Goal: Check status: Check status

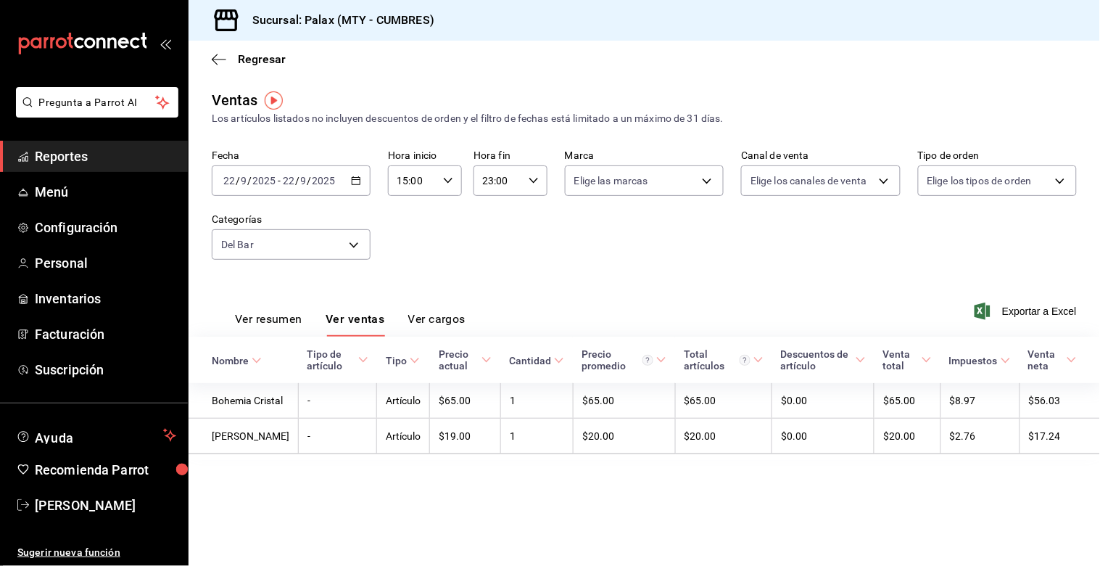
click at [357, 183] on icon "button" at bounding box center [356, 180] width 10 height 10
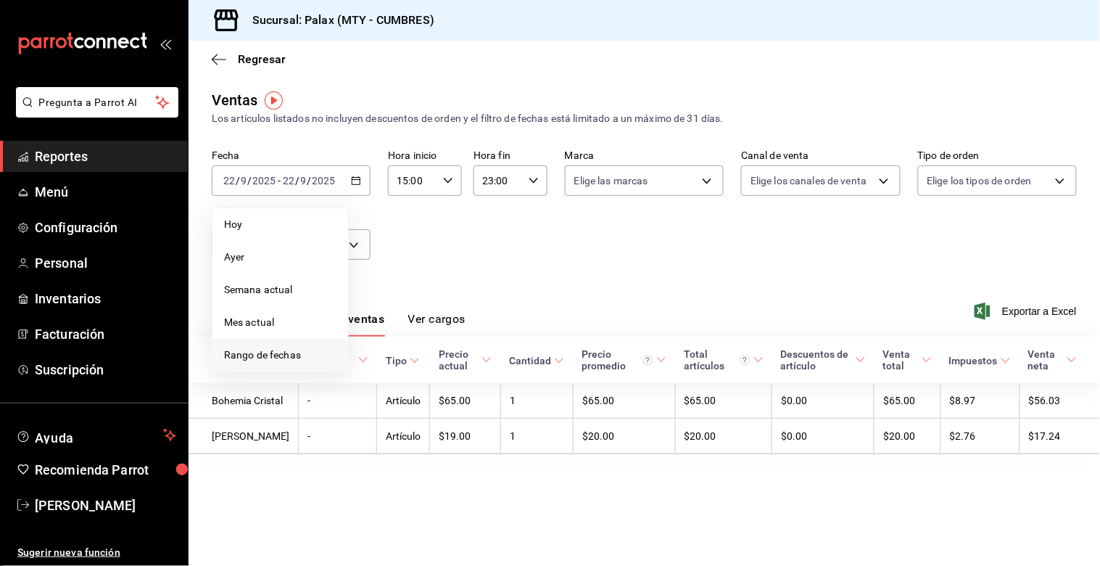
click at [267, 357] on span "Rango de fechas" at bounding box center [280, 354] width 112 height 15
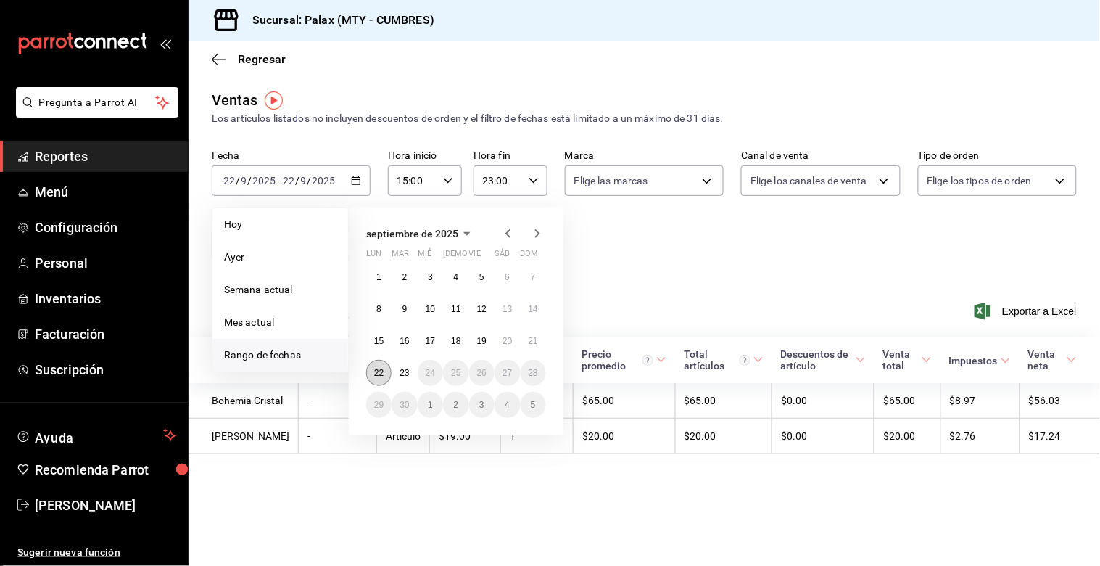
click at [377, 373] on abbr "22" at bounding box center [378, 373] width 9 height 10
click at [401, 373] on abbr "23" at bounding box center [404, 373] width 9 height 10
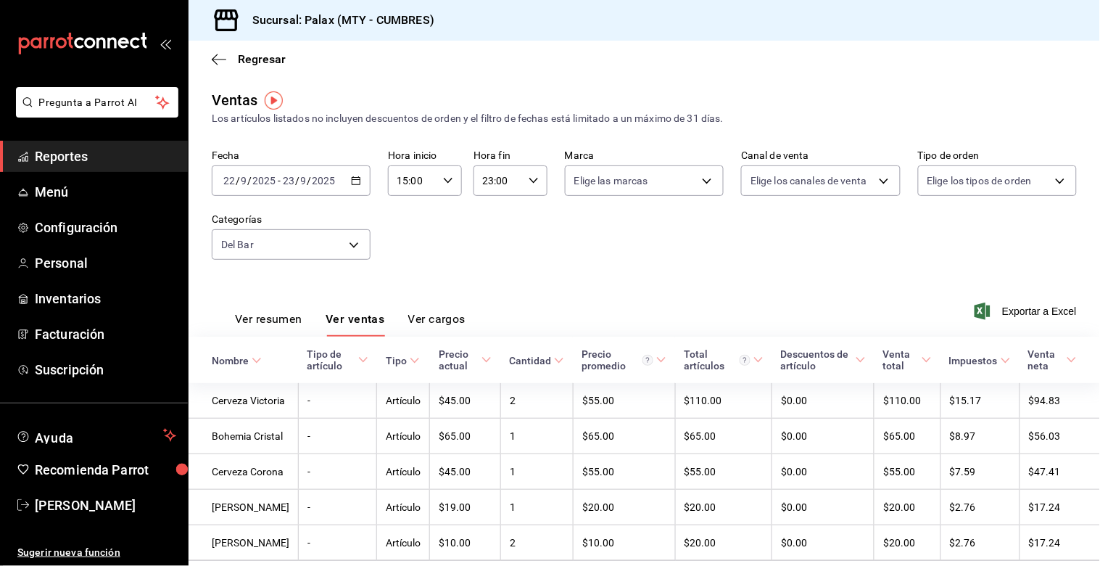
click at [445, 178] on icon "button" at bounding box center [448, 180] width 10 height 10
click at [402, 302] on span "23" at bounding box center [403, 308] width 13 height 12
type input "23:00"
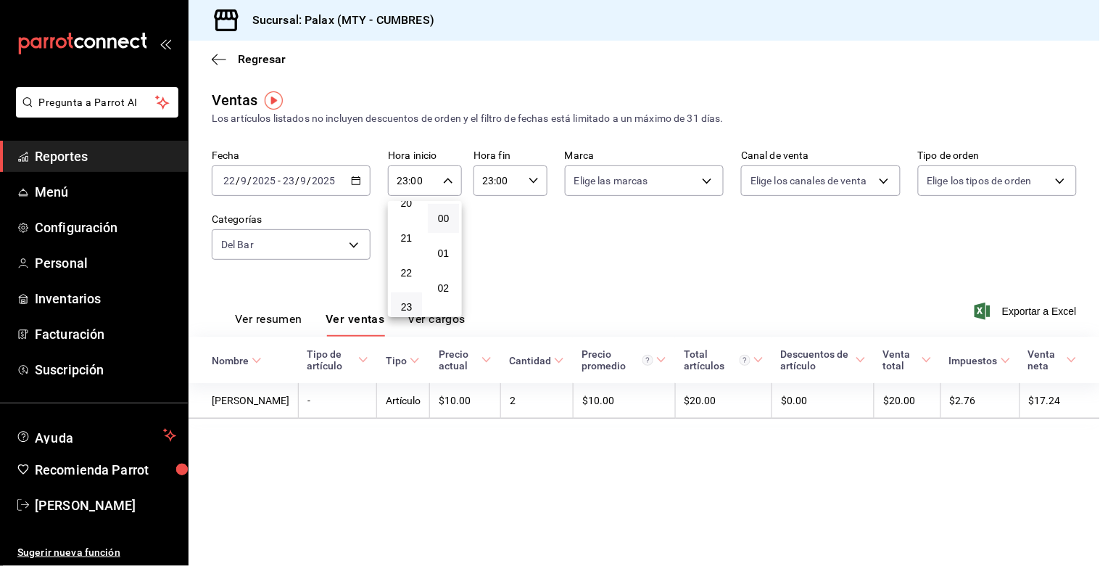
click at [530, 178] on div at bounding box center [550, 283] width 1100 height 566
click at [530, 178] on icon "button" at bounding box center [534, 180] width 10 height 10
click at [495, 299] on span "07" at bounding box center [492, 301] width 14 height 12
type input "07:00"
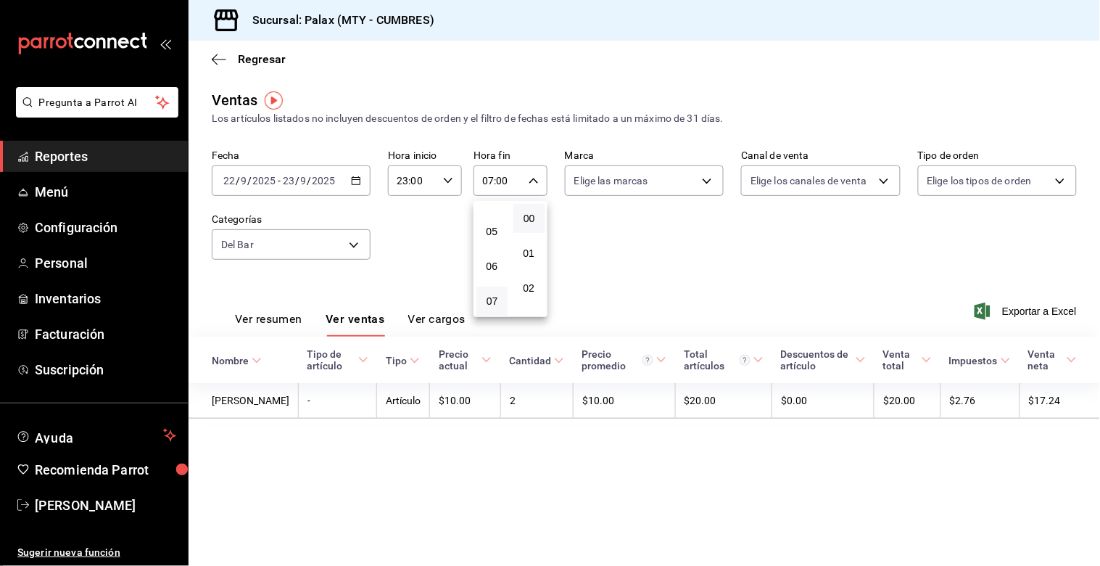
click at [595, 255] on div at bounding box center [550, 283] width 1100 height 566
click at [356, 245] on body "Pregunta a Parrot AI Reportes Menú Configuración Personal Inventarios Facturaci…" at bounding box center [550, 283] width 1100 height 566
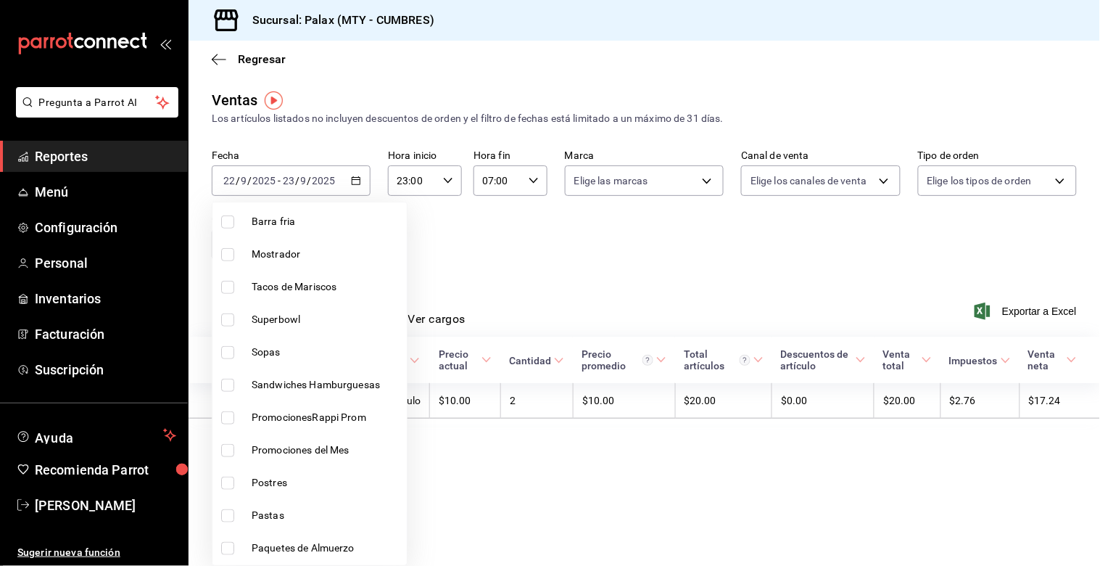
scroll to position [241, 0]
drag, startPoint x: 229, startPoint y: 256, endPoint x: 432, endPoint y: 258, distance: 203.0
click at [228, 256] on input "checkbox" at bounding box center [227, 256] width 13 height 13
checkbox input "true"
type input "5041f980-30f3-428d-be8c-286edc227efb,f2dae4ce-bbab-4ca5-92d1-59dc07dbf672"
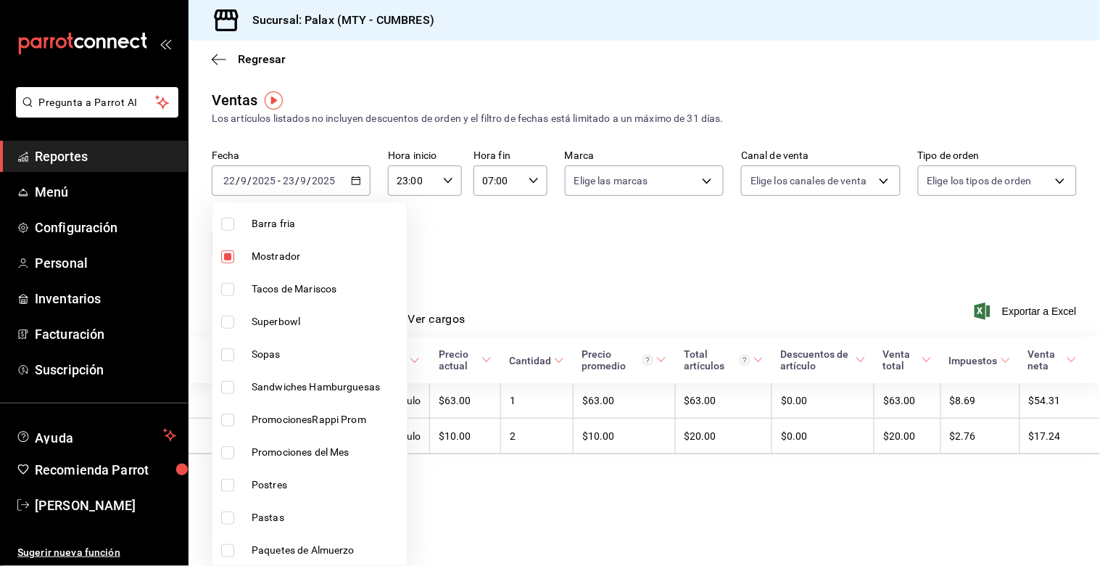
click at [464, 252] on div at bounding box center [550, 283] width 1100 height 566
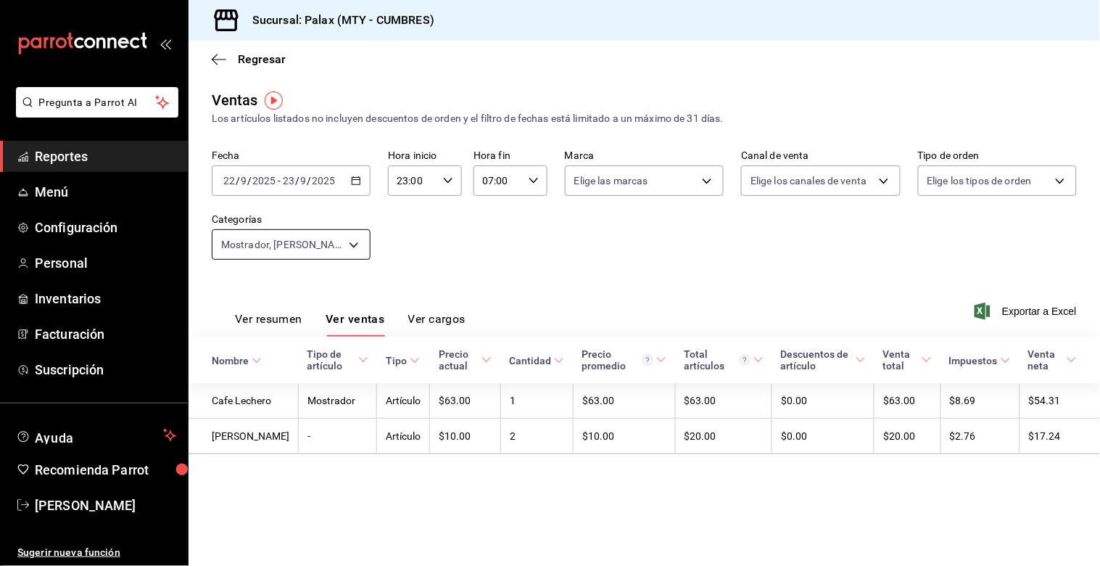
click at [356, 244] on body "Pregunta a Parrot AI Reportes Menú Configuración Personal Inventarios Facturaci…" at bounding box center [550, 283] width 1100 height 566
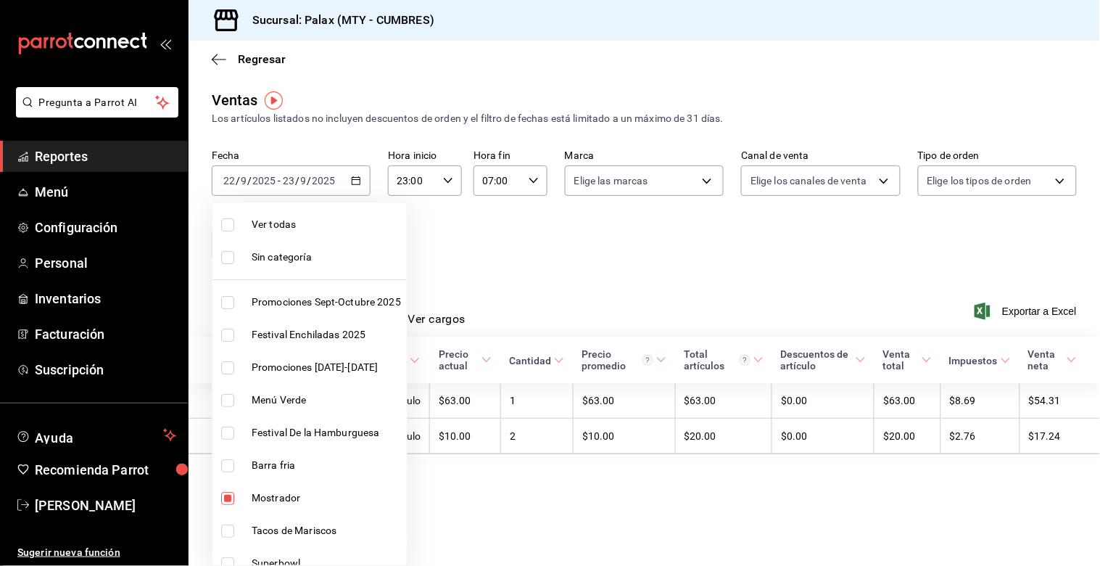
click at [230, 495] on input "checkbox" at bounding box center [227, 498] width 13 height 13
checkbox input "false"
type input "5041f980-30f3-428d-be8c-286edc227efb"
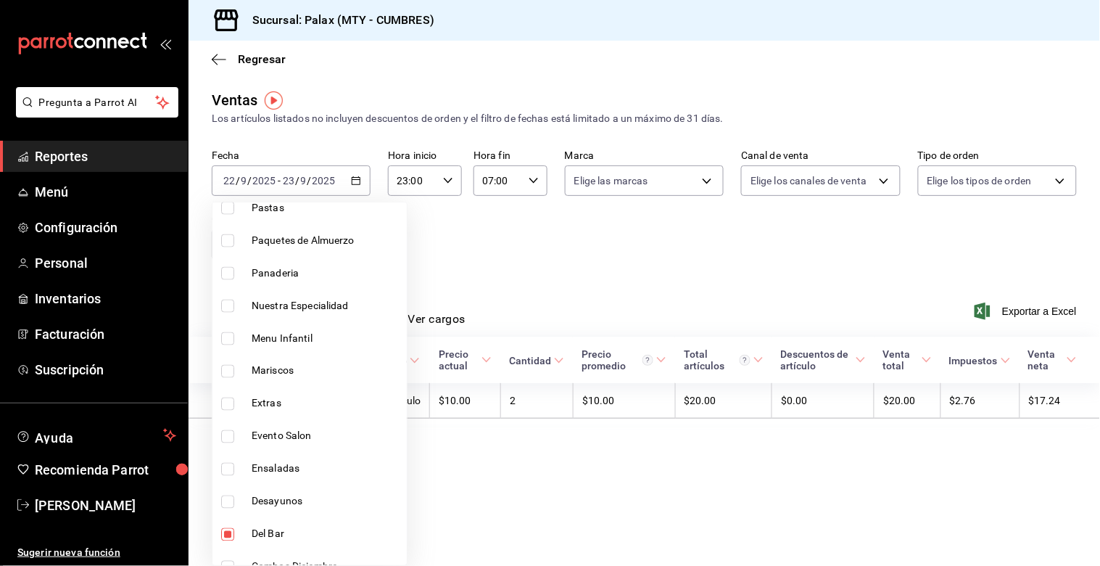
scroll to position [563, 0]
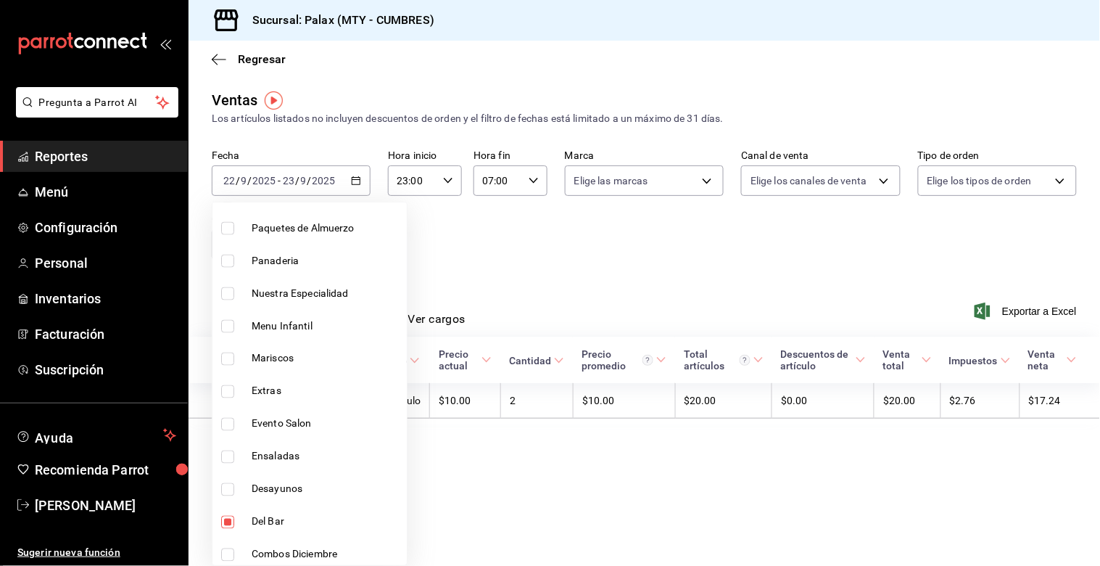
click at [225, 516] on input "checkbox" at bounding box center [227, 522] width 13 height 13
checkbox input "false"
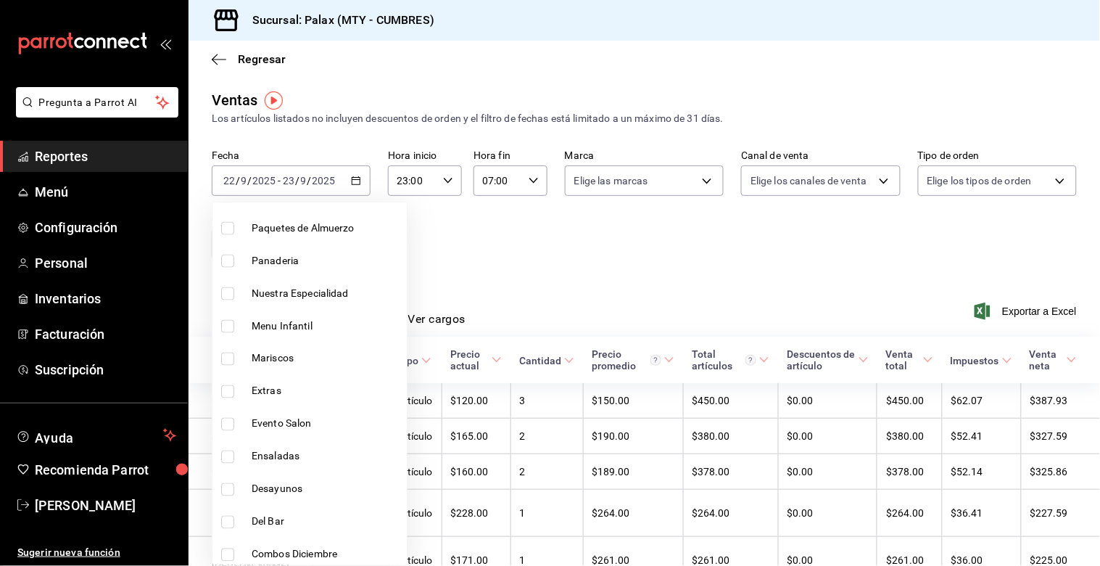
scroll to position [483, 0]
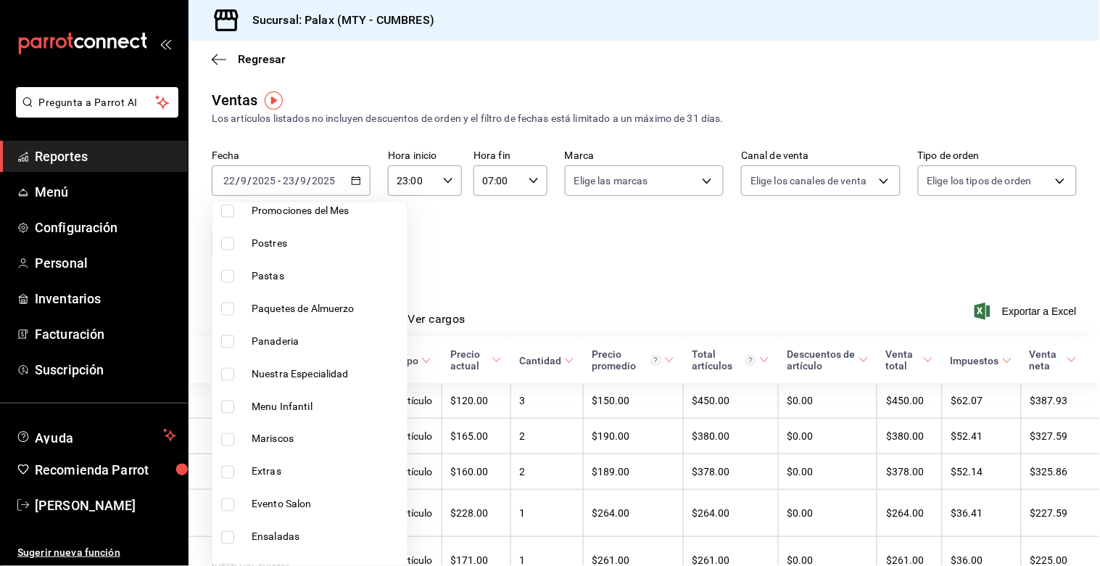
click at [223, 342] on input "checkbox" at bounding box center [227, 341] width 13 height 13
checkbox input "true"
type input "c1857e69-1263-4738-8070-fa69687f0395"
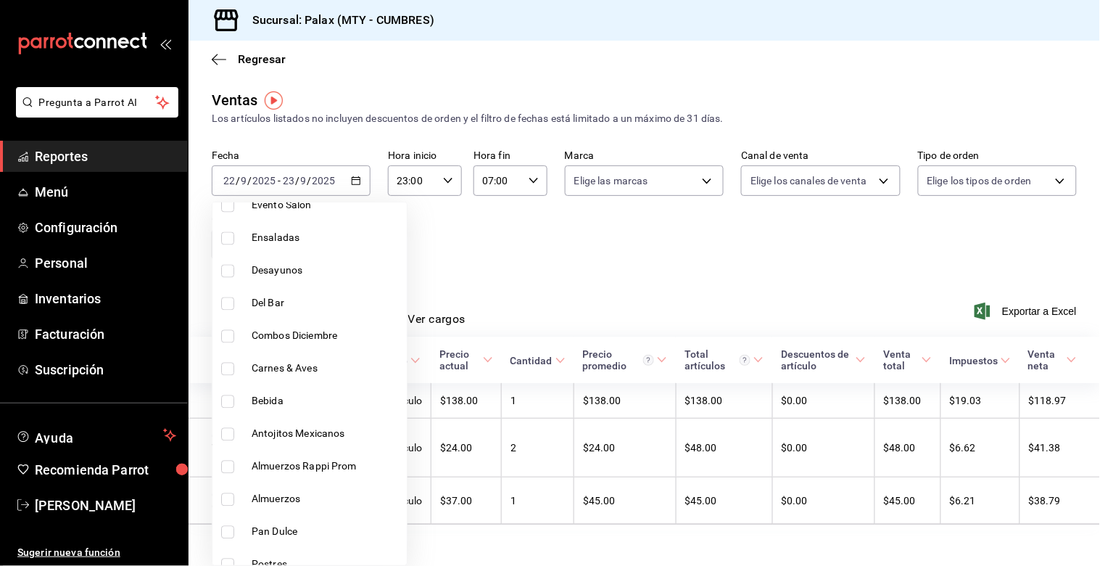
scroll to position [806, 0]
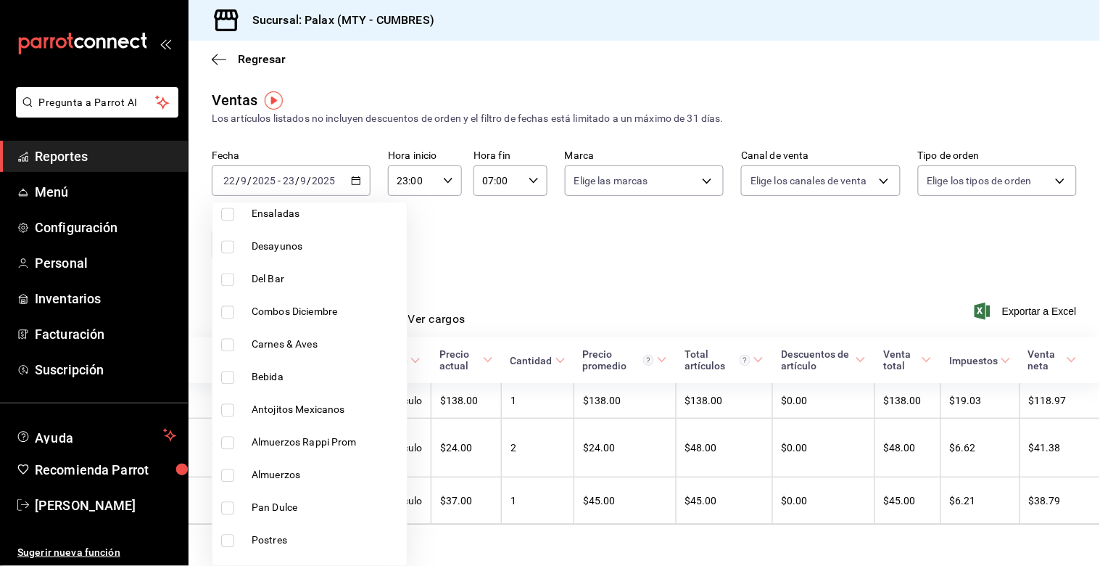
drag, startPoint x: 223, startPoint y: 505, endPoint x: 439, endPoint y: 341, distance: 271.6
click at [223, 505] on input "checkbox" at bounding box center [227, 508] width 13 height 13
checkbox input "true"
type input "c1857e69-1263-4738-8070-fa69687f0395,28c1a667-0fd6-4a26-94c0-8b3e49d7bdba"
click at [520, 298] on div at bounding box center [550, 283] width 1100 height 566
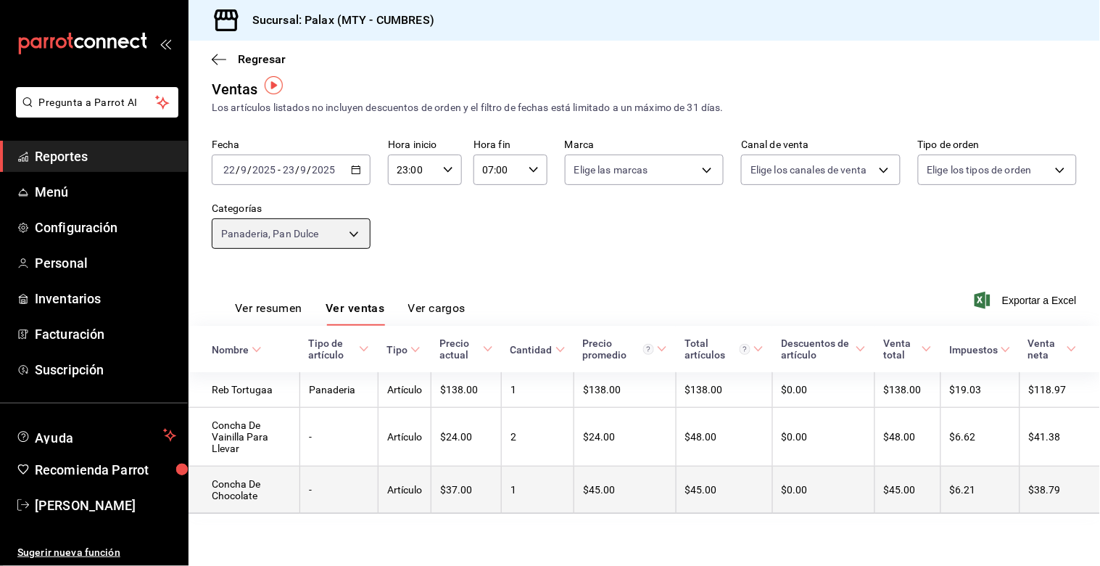
scroll to position [15, 0]
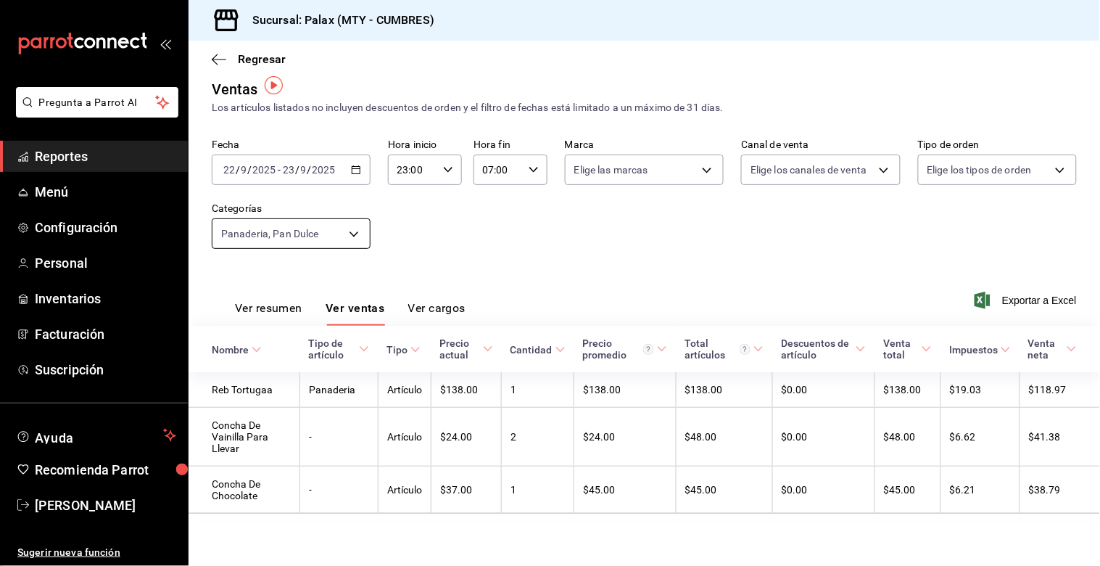
click at [352, 226] on body "Pregunta a Parrot AI Reportes Menú Configuración Personal Inventarios Facturaci…" at bounding box center [550, 283] width 1100 height 566
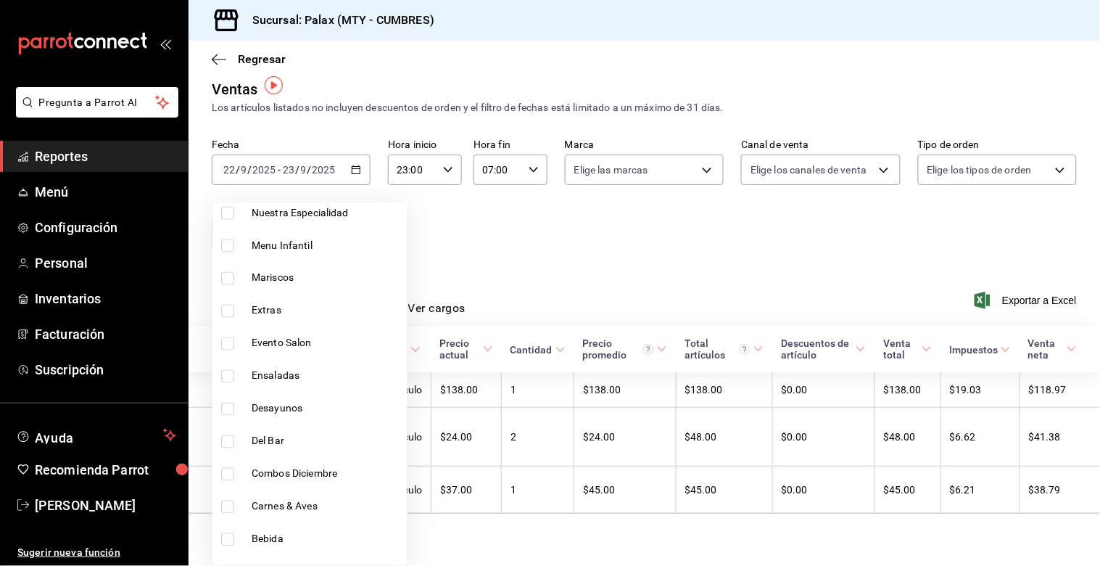
scroll to position [806, 0]
click at [229, 277] on input "checkbox" at bounding box center [227, 279] width 13 height 13
checkbox input "true"
type input "c1857e69-1263-4738-8070-fa69687f0395,28c1a667-0fd6-4a26-94c0-8b3e49d7bdba,5041f…"
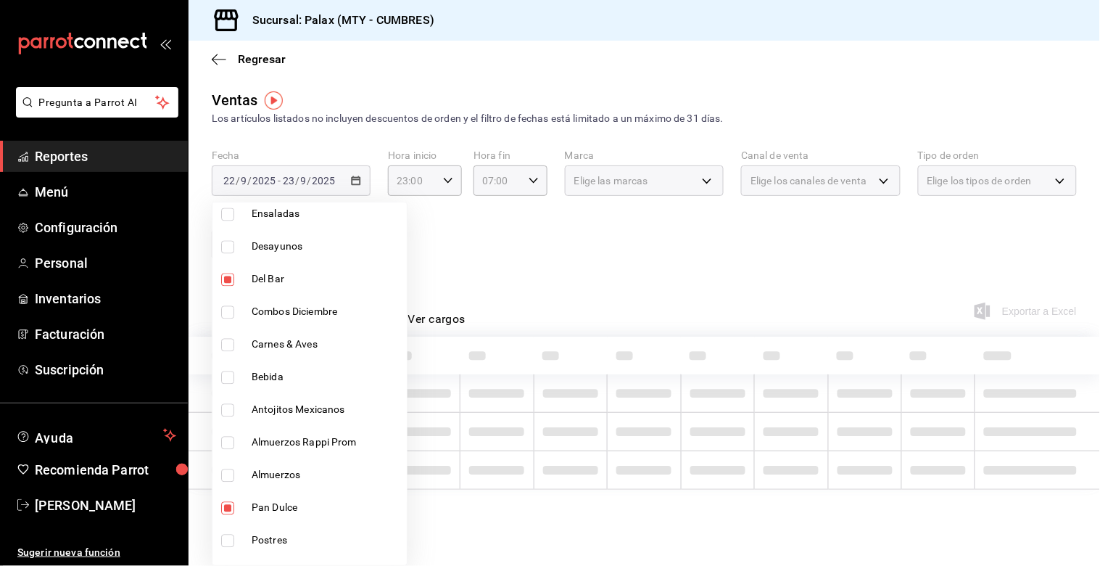
click at [228, 379] on input "checkbox" at bounding box center [227, 377] width 13 height 13
checkbox input "true"
type input "c1857e69-1263-4738-8070-fa69687f0395,28c1a667-0fd6-4a26-94c0-8b3e49d7bdba,5041f…"
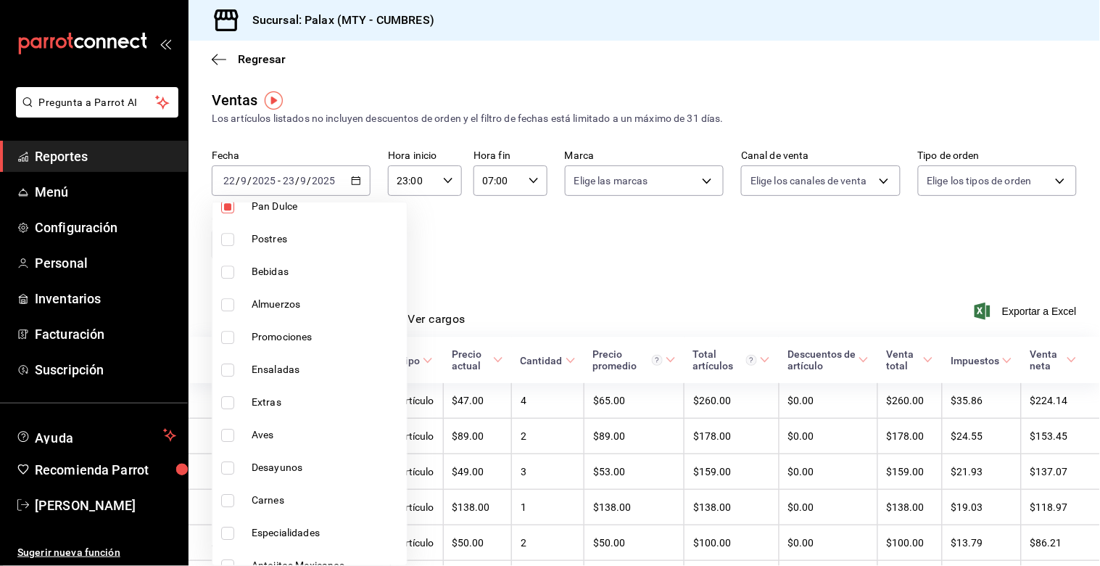
scroll to position [1122, 0]
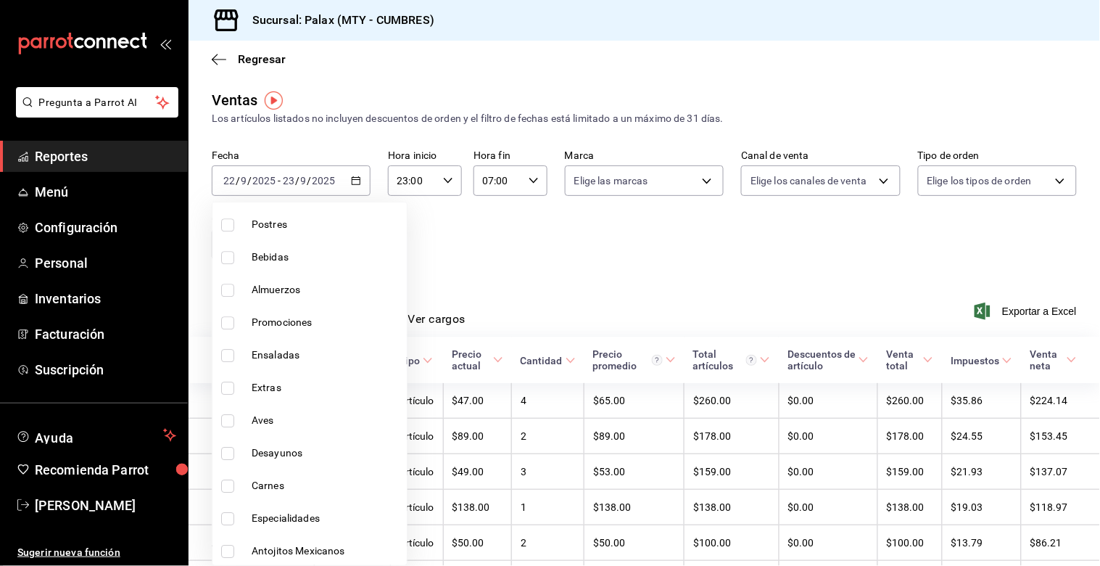
click at [231, 252] on input "checkbox" at bounding box center [227, 257] width 13 height 13
checkbox input "true"
type input "c1857e69-1263-4738-8070-fa69687f0395,28c1a667-0fd6-4a26-94c0-8b3e49d7bdba,5041f…"
click at [542, 255] on div at bounding box center [550, 283] width 1100 height 566
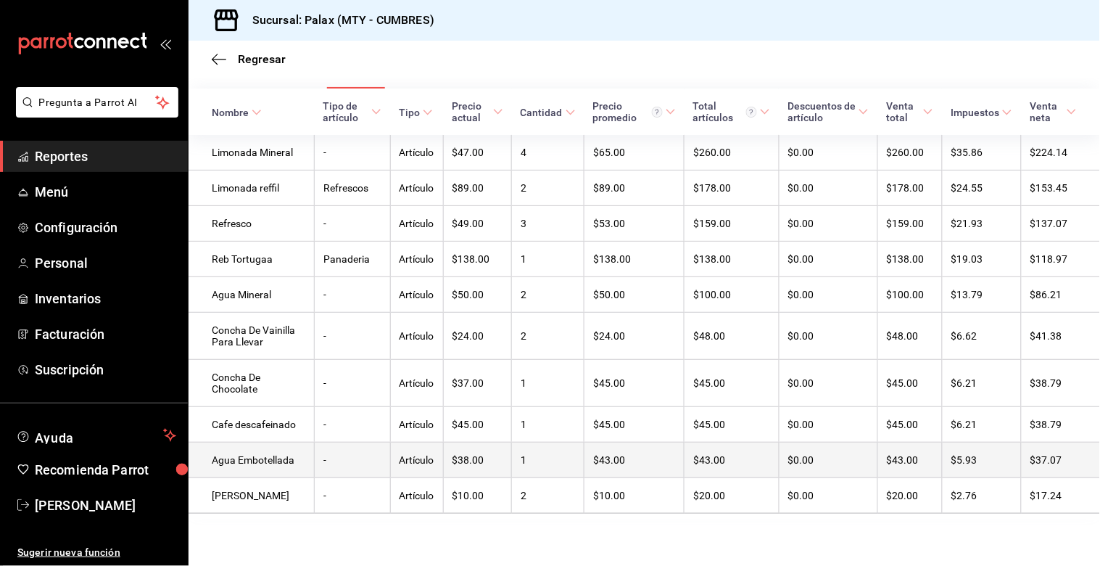
scroll to position [279, 0]
